Goal: Task Accomplishment & Management: Use online tool/utility

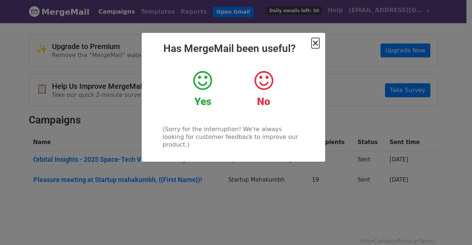
click at [315, 44] on span "×" at bounding box center [315, 43] width 7 height 10
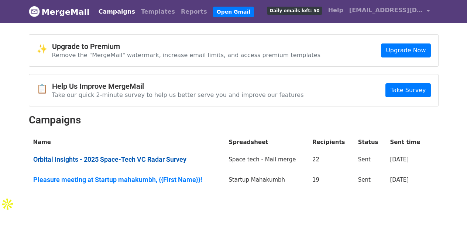
click at [117, 158] on link "Orbital Insights - 2025 Space-Tech VC Radar Survey" at bounding box center [126, 160] width 187 height 8
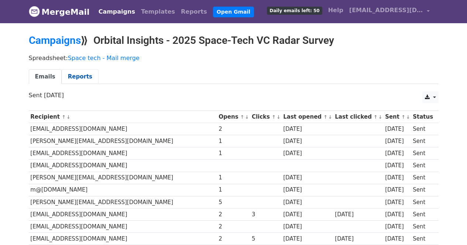
click at [75, 76] on link "Reports" at bounding box center [80, 76] width 37 height 15
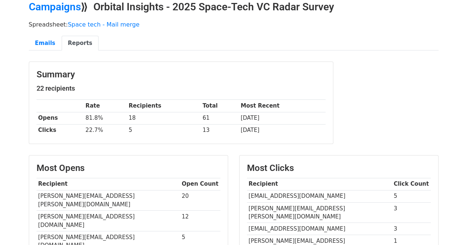
scroll to position [33, 0]
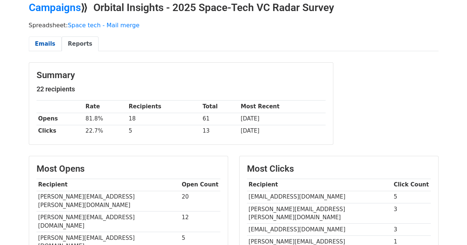
click at [48, 49] on link "Emails" at bounding box center [45, 44] width 33 height 15
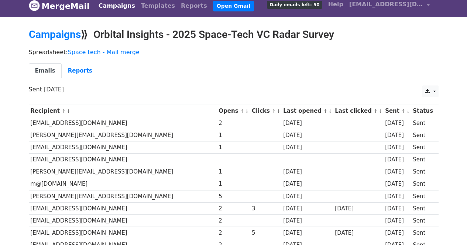
scroll to position [5, 0]
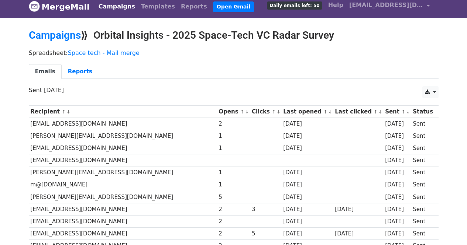
click at [111, 8] on link "Campaigns" at bounding box center [117, 6] width 42 height 15
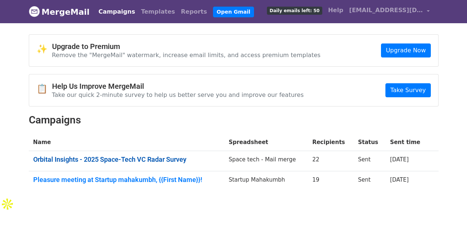
click at [142, 161] on link "Orbital Insights - 2025 Space-Tech VC Radar Survey" at bounding box center [126, 160] width 187 height 8
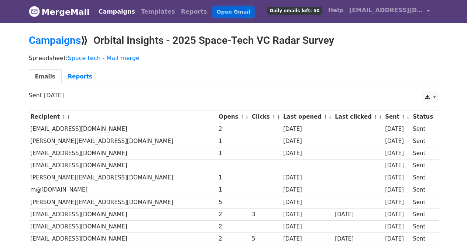
click at [213, 15] on link "Open Gmail" at bounding box center [233, 12] width 41 height 11
click at [172, 52] on div "Spreadsheet: Space tech - Mail merge Emails Reports" at bounding box center [233, 71] width 420 height 41
